Goal: Task Accomplishment & Management: Use online tool/utility

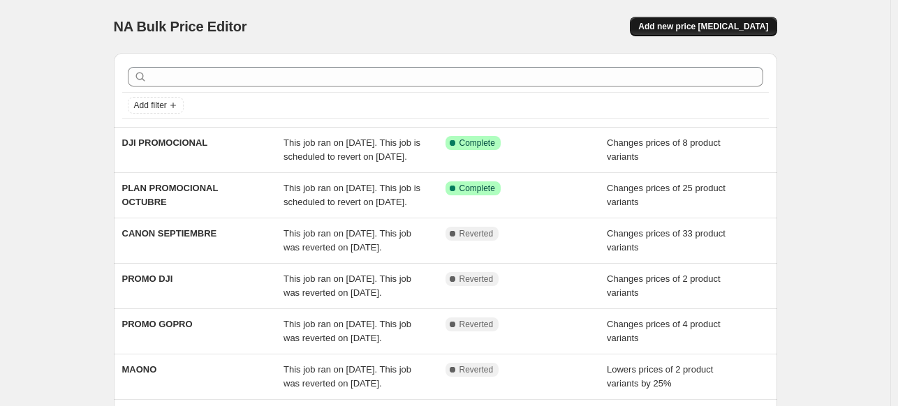
click at [712, 31] on span "Add new price [MEDICAL_DATA]" at bounding box center [703, 26] width 130 height 11
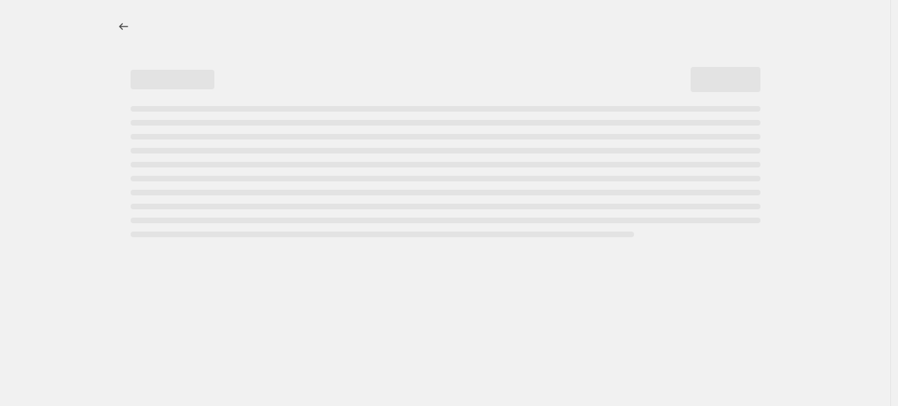
select select "percentage"
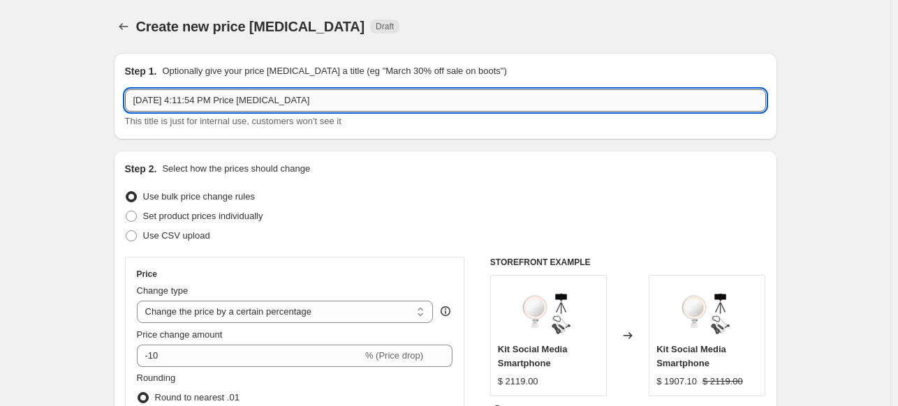
click at [327, 108] on input "[DATE] 4:11:54 PM Price [MEDICAL_DATA]" at bounding box center [445, 100] width 641 height 22
type input "O"
type input "a"
type input "ADICIONAL CANON"
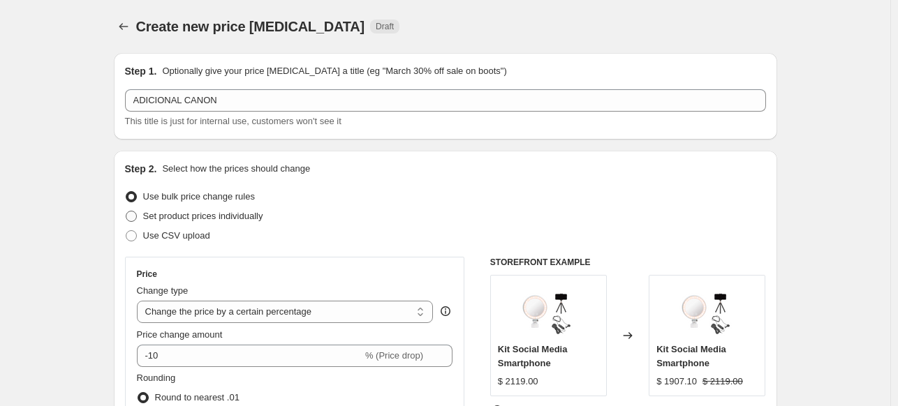
click at [149, 217] on span "Set product prices individually" at bounding box center [203, 216] width 120 height 10
click at [126, 211] on input "Set product prices individually" at bounding box center [126, 211] width 1 height 1
radio input "true"
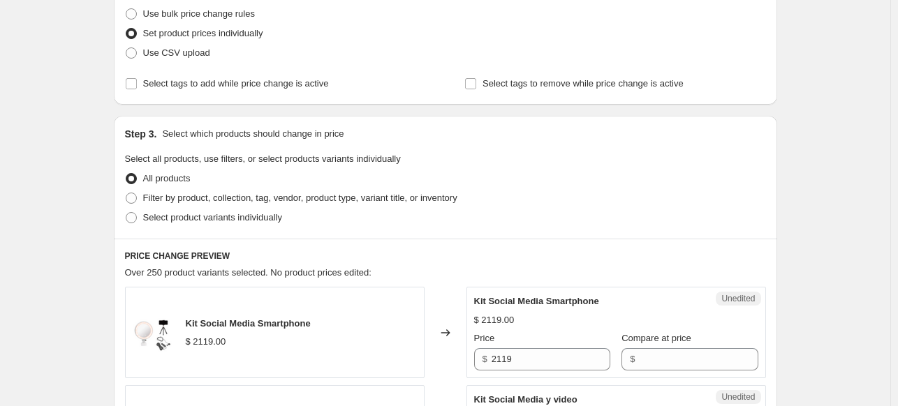
scroll to position [209, 0]
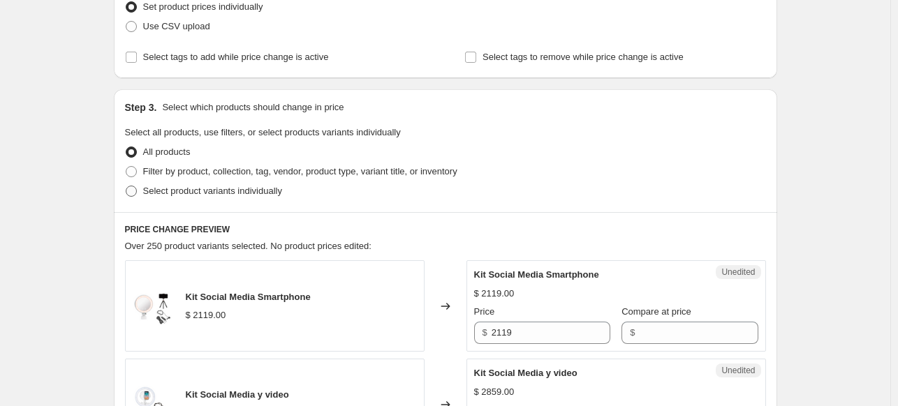
click at [262, 198] on span "Select product variants individually" at bounding box center [212, 191] width 139 height 14
click at [126, 186] on input "Select product variants individually" at bounding box center [126, 186] width 1 height 1
radio input "true"
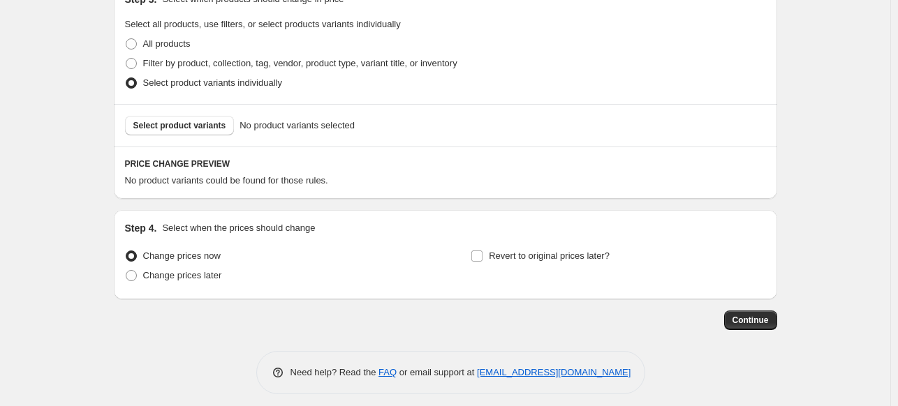
scroll to position [326, 0]
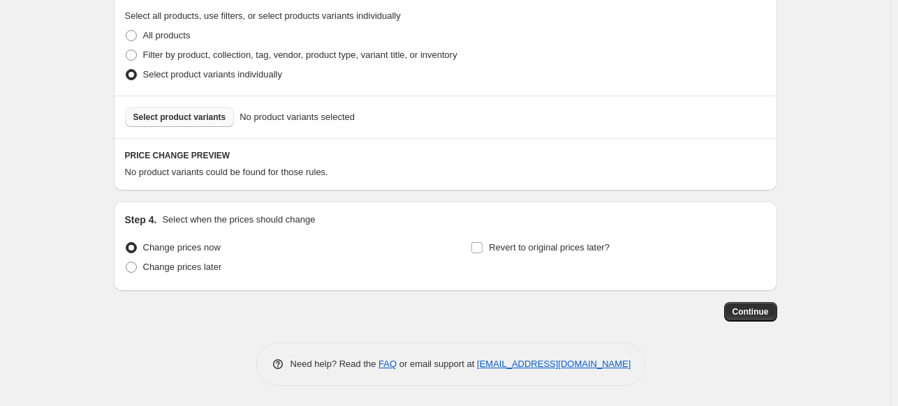
click at [186, 121] on span "Select product variants" at bounding box center [179, 117] width 93 height 11
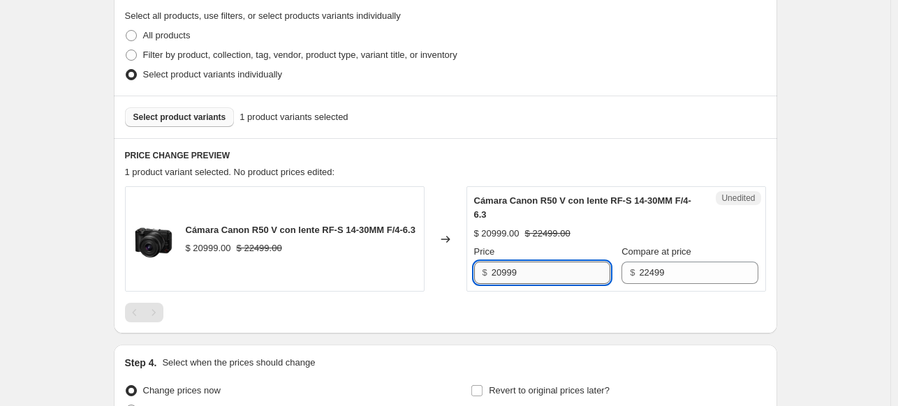
click at [503, 276] on input "20999" at bounding box center [550, 273] width 119 height 22
type input "19499"
click at [766, 308] on div at bounding box center [445, 313] width 641 height 20
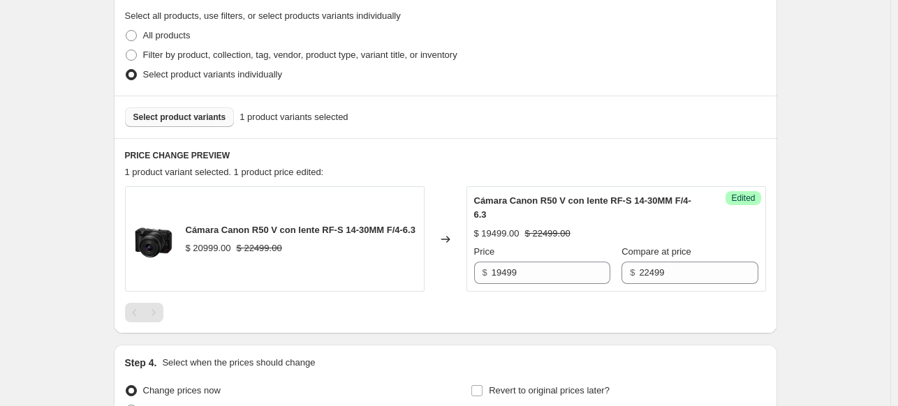
click at [187, 122] on button "Select product variants" at bounding box center [180, 117] width 110 height 20
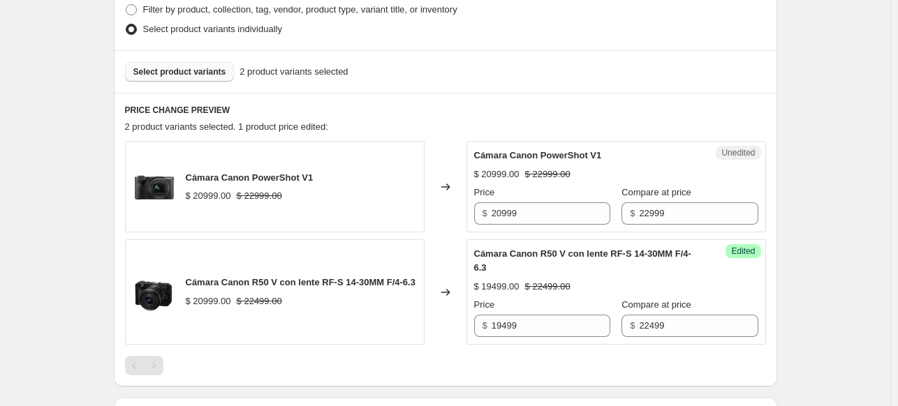
scroll to position [396, 0]
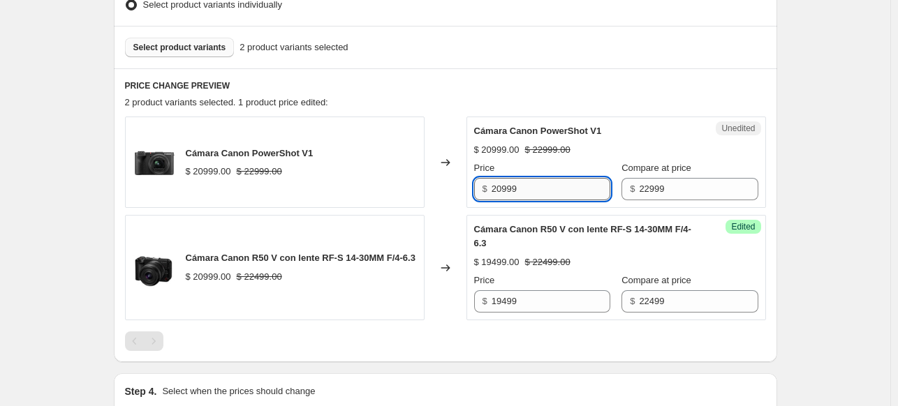
click at [523, 192] on input "20999" at bounding box center [550, 189] width 119 height 22
type input "18799"
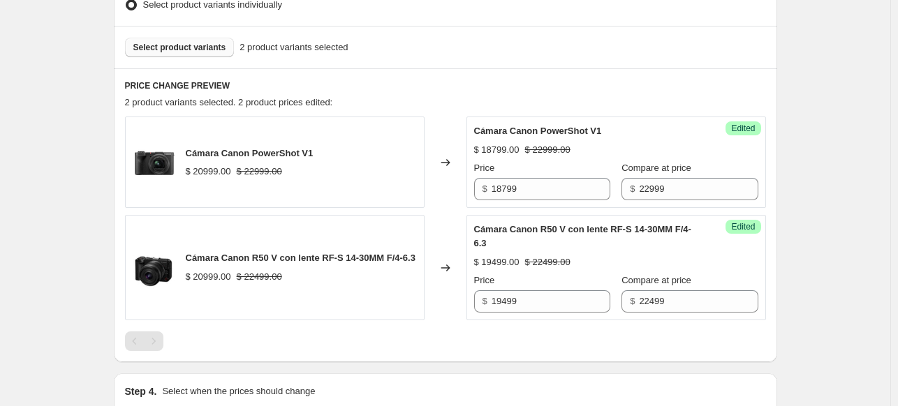
click at [826, 175] on div "Create new price [MEDICAL_DATA]. This page is ready Create new price [MEDICAL_D…" at bounding box center [445, 91] width 890 height 974
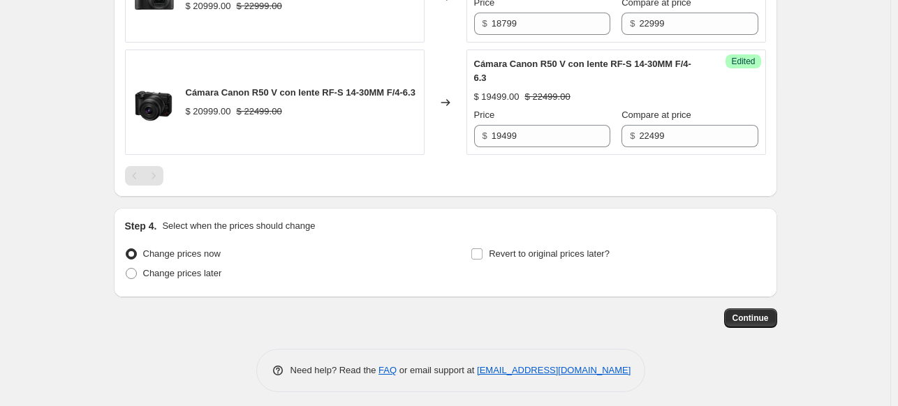
scroll to position [567, 0]
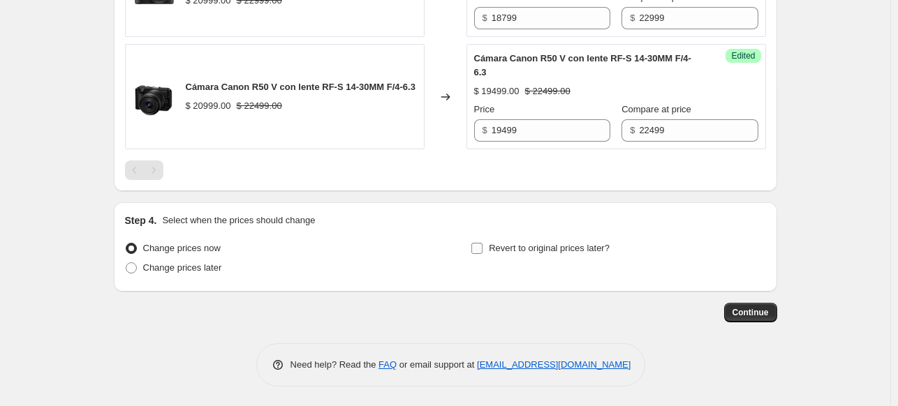
click at [482, 243] on input "Revert to original prices later?" at bounding box center [476, 248] width 11 height 11
checkbox input "true"
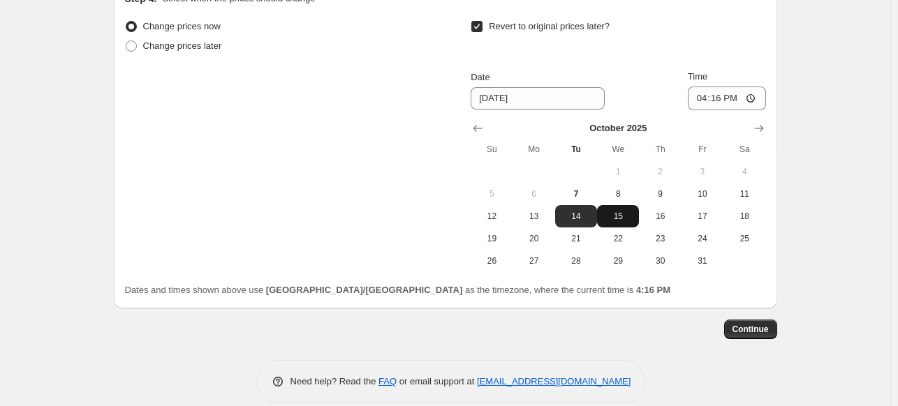
scroll to position [805, 0]
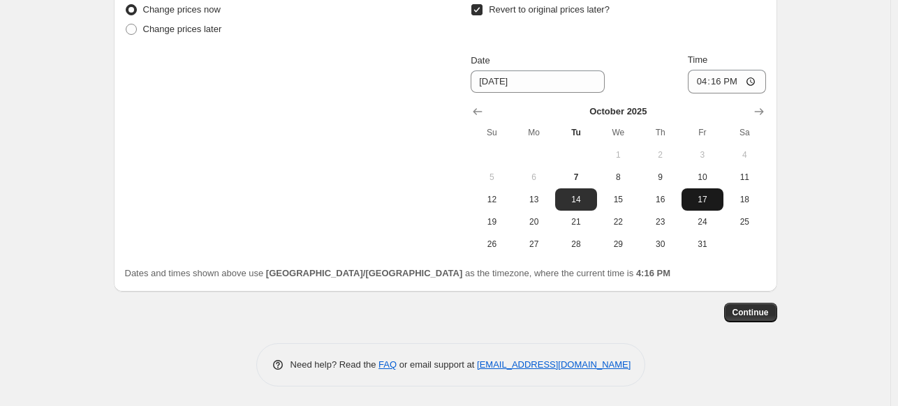
click at [696, 206] on button "17" at bounding box center [702, 199] width 42 height 22
type input "[DATE]"
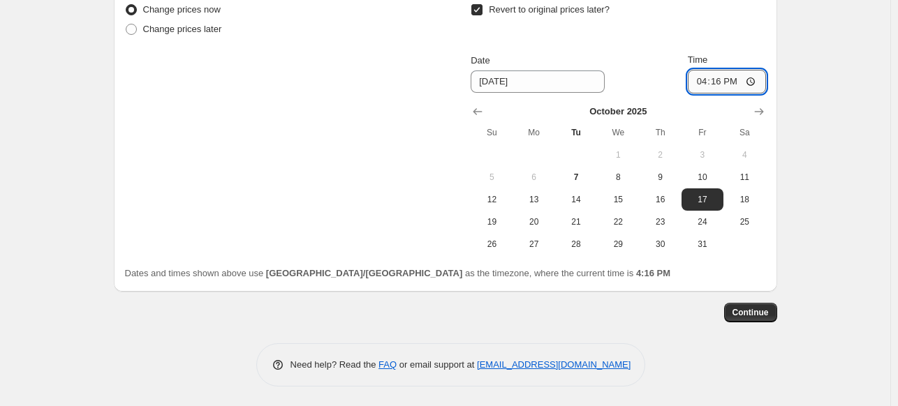
click at [701, 82] on input "16:16" at bounding box center [726, 82] width 78 height 24
type input "23:59"
click at [751, 315] on span "Continue" at bounding box center [750, 312] width 36 height 11
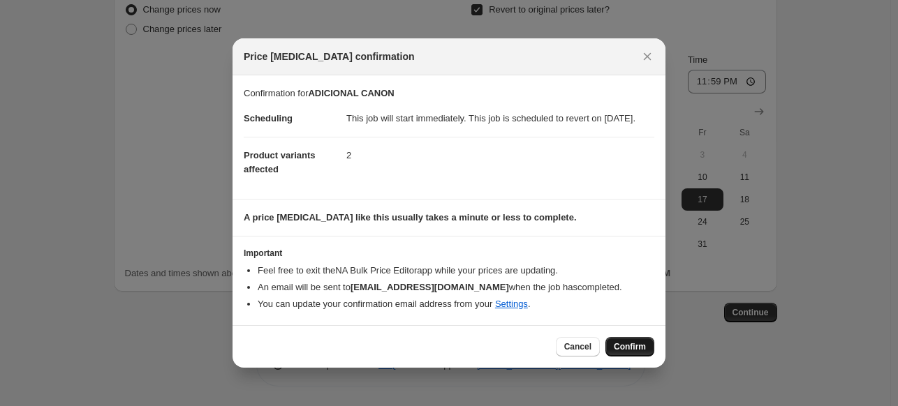
click at [643, 357] on button "Confirm" at bounding box center [629, 347] width 49 height 20
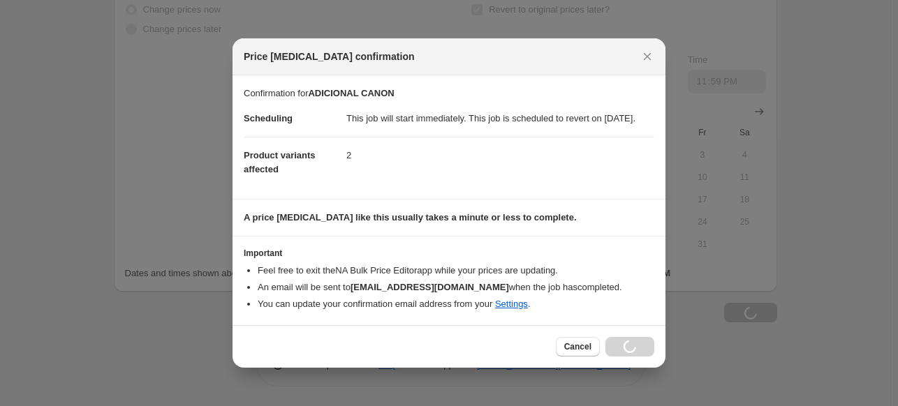
type input "ADICIONAL CANON"
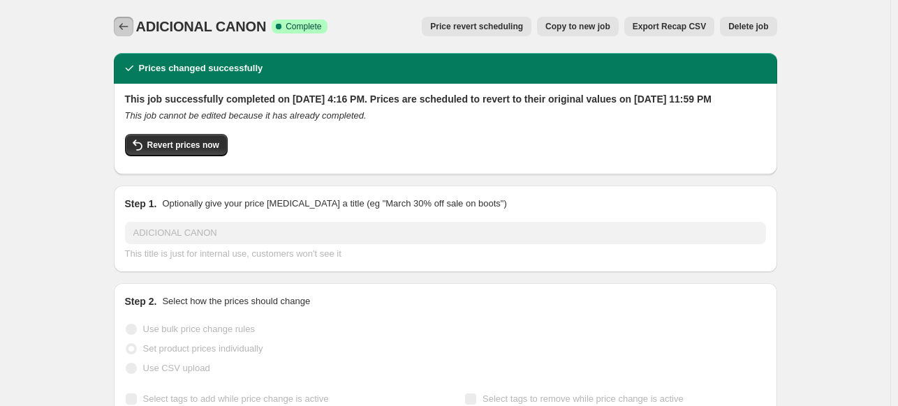
click at [123, 30] on icon "Price change jobs" at bounding box center [124, 27] width 14 height 14
